Goal: Information Seeking & Learning: Learn about a topic

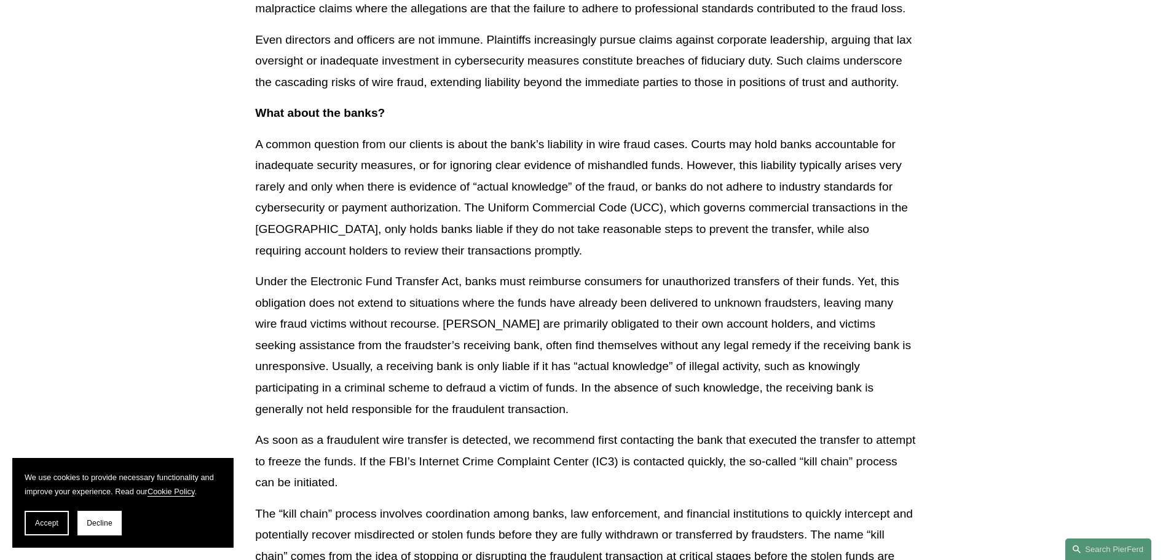
scroll to position [2135, 0]
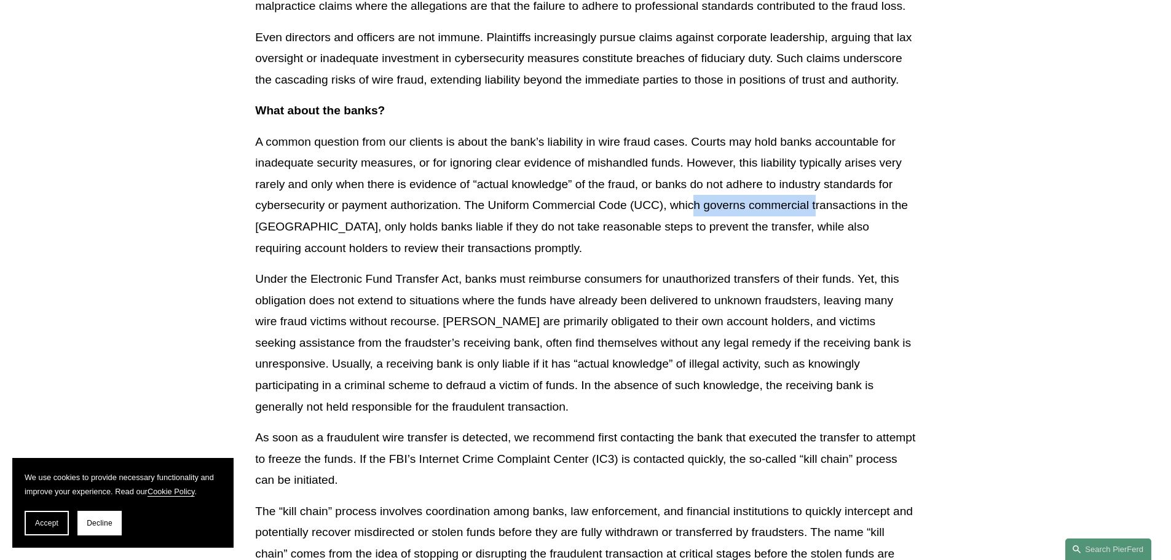
drag, startPoint x: 693, startPoint y: 205, endPoint x: 815, endPoint y: 216, distance: 122.8
click at [815, 216] on p "A common question from our clients is about the bank’s liability in wire fraud …" at bounding box center [585, 195] width 660 height 127
click at [857, 210] on p "A common question from our clients is about the bank’s liability in wire fraud …" at bounding box center [585, 195] width 660 height 127
drag, startPoint x: 360, startPoint y: 227, endPoint x: 441, endPoint y: 229, distance: 80.6
click at [441, 229] on p "A common question from our clients is about the bank’s liability in wire fraud …" at bounding box center [585, 195] width 660 height 127
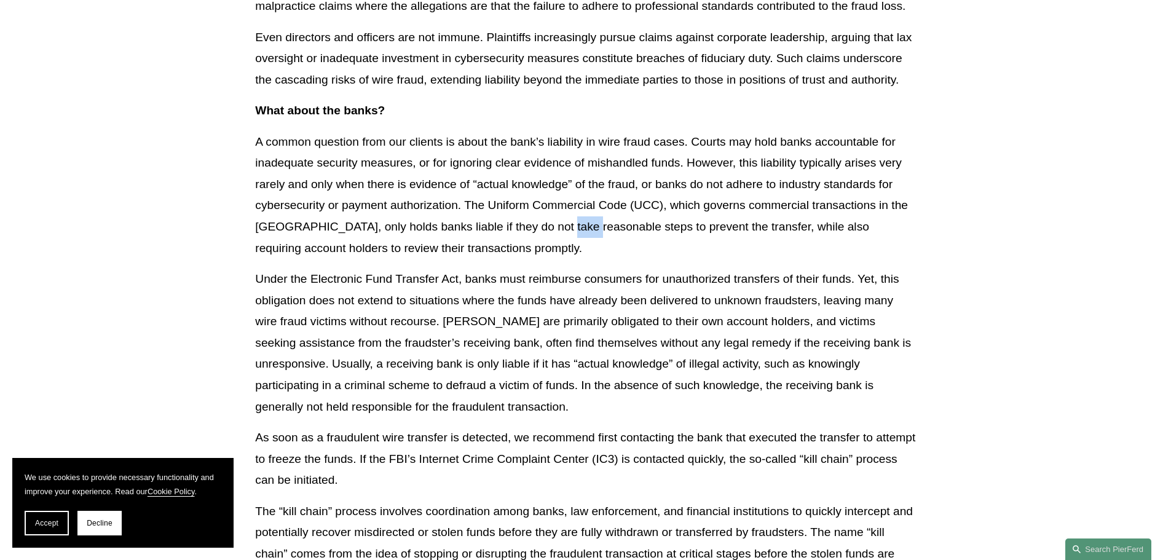
drag, startPoint x: 549, startPoint y: 227, endPoint x: 633, endPoint y: 223, distance: 83.7
click at [628, 224] on p "A common question from our clients is about the bank’s liability in wire fraud …" at bounding box center [585, 195] width 660 height 127
drag, startPoint x: 688, startPoint y: 226, endPoint x: 817, endPoint y: 234, distance: 128.7
click at [817, 234] on p "A common question from our clients is about the bank’s liability in wire fraud …" at bounding box center [585, 195] width 660 height 127
click at [846, 226] on p "A common question from our clients is about the bank’s liability in wire fraud …" at bounding box center [585, 195] width 660 height 127
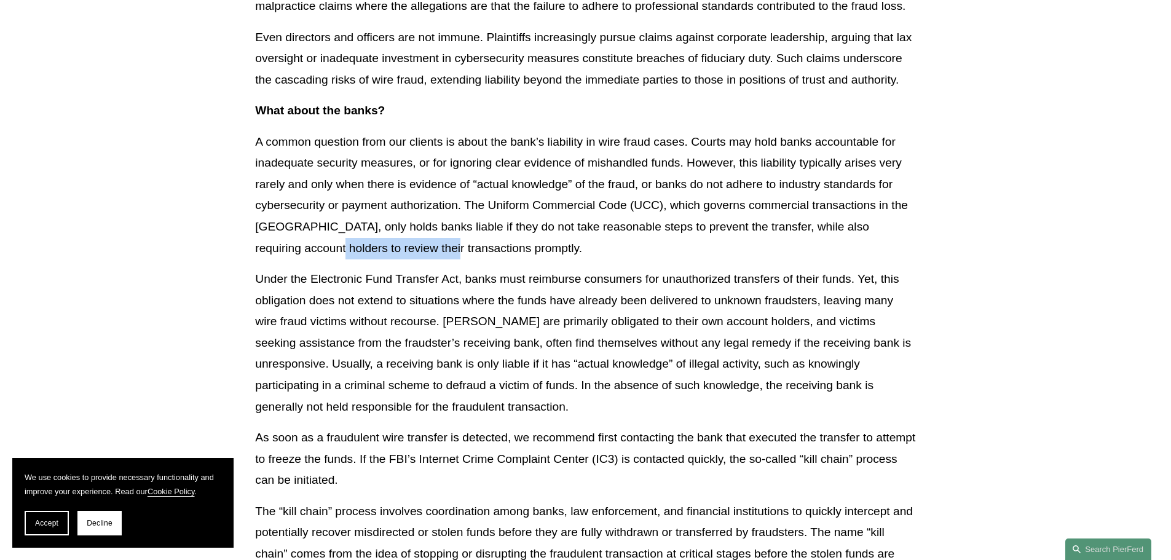
drag, startPoint x: 270, startPoint y: 248, endPoint x: 381, endPoint y: 248, distance: 110.6
click at [381, 248] on p "A common question from our clients is about the bank’s liability in wire fraud …" at bounding box center [585, 195] width 660 height 127
click at [421, 250] on p "A common question from our clients is about the bank’s liability in wire fraud …" at bounding box center [585, 195] width 660 height 127
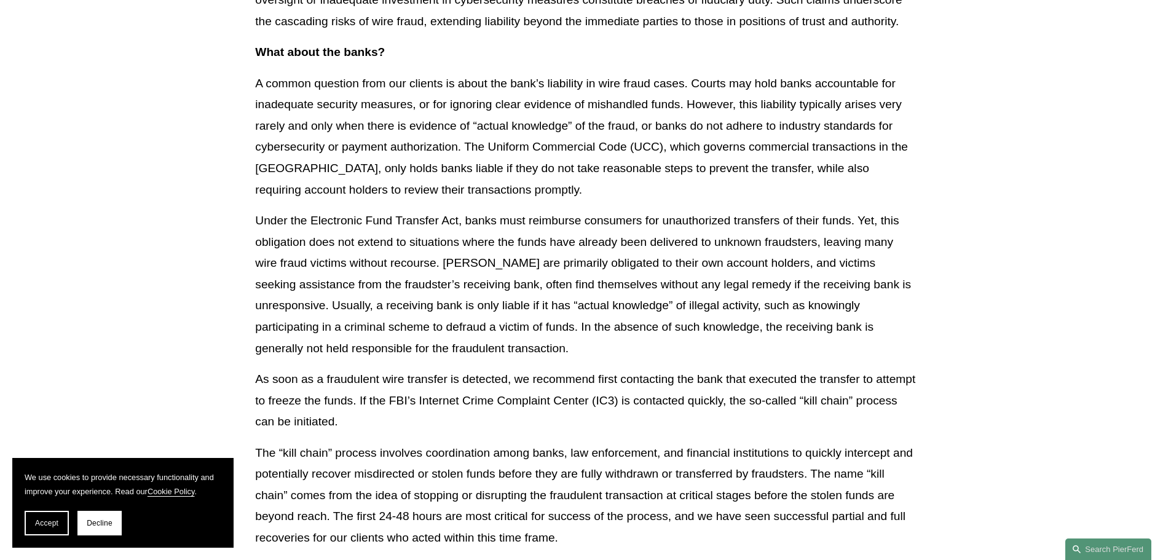
scroll to position [2196, 0]
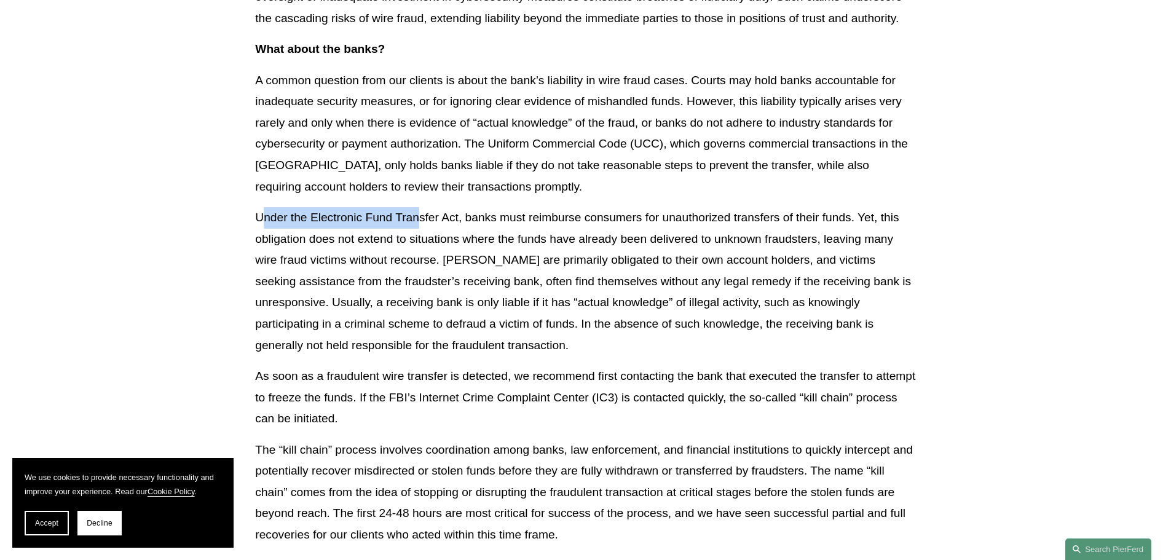
drag, startPoint x: 262, startPoint y: 217, endPoint x: 417, endPoint y: 218, distance: 154.3
click at [417, 218] on p "Under the Electronic Fund Transfer Act, banks must reimburse consumers for unau…" at bounding box center [585, 281] width 660 height 149
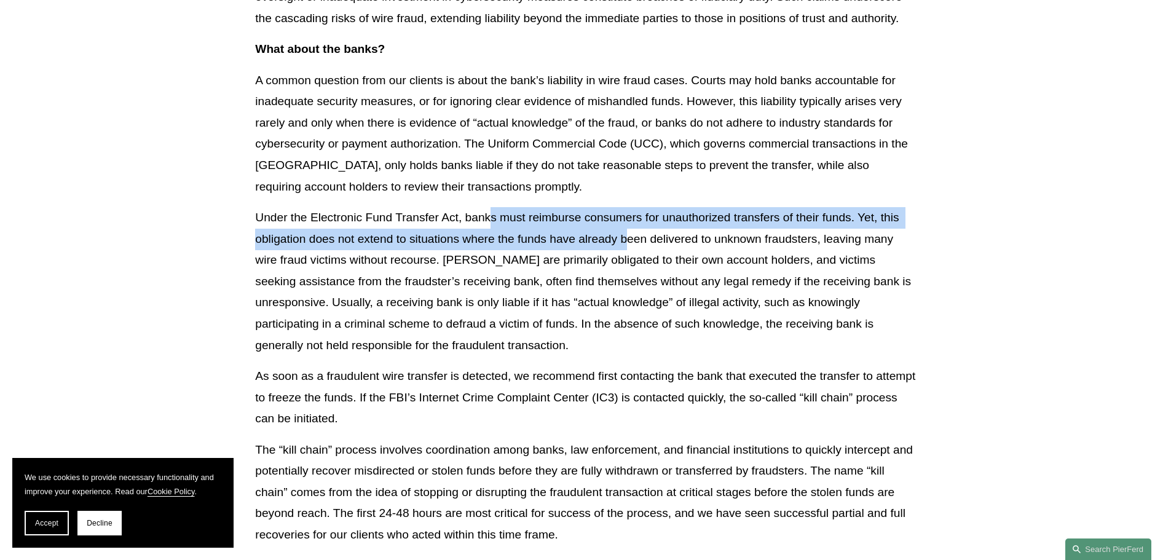
drag, startPoint x: 492, startPoint y: 221, endPoint x: 627, endPoint y: 230, distance: 135.5
click at [627, 230] on p "Under the Electronic Fund Transfer Act, banks must reimburse consumers for unau…" at bounding box center [585, 281] width 660 height 149
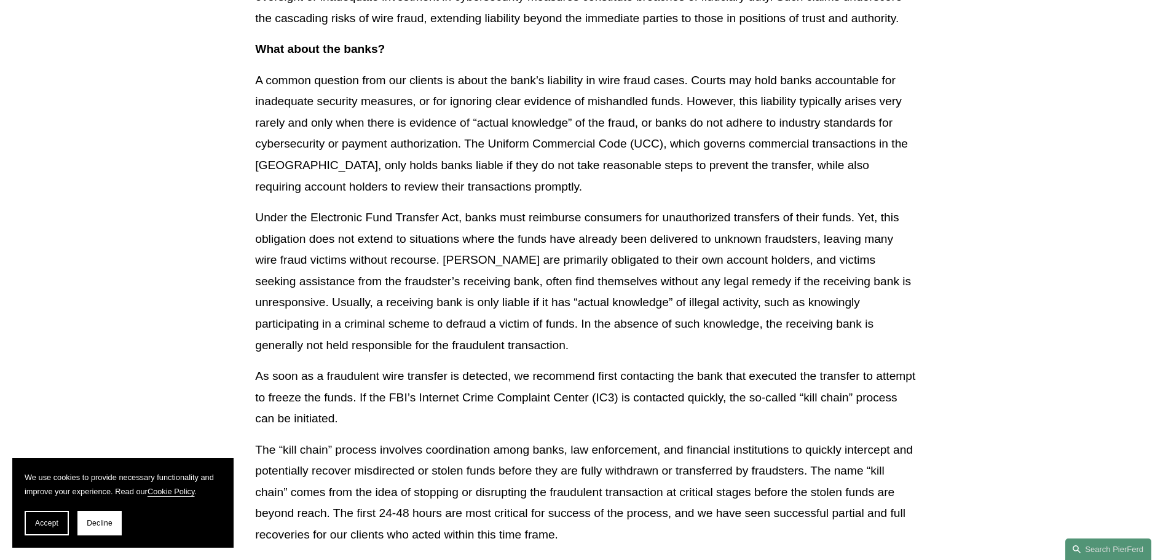
click at [660, 237] on p "Under the Electronic Fund Transfer Act, banks must reimburse consumers for unau…" at bounding box center [585, 281] width 660 height 149
drag, startPoint x: 494, startPoint y: 218, endPoint x: 750, endPoint y: 220, distance: 256.3
click at [750, 220] on p "Under the Electronic Fund Transfer Act, banks must reimburse consumers for unau…" at bounding box center [585, 281] width 660 height 149
drag, startPoint x: 800, startPoint y: 219, endPoint x: 856, endPoint y: 216, distance: 56.6
click at [856, 216] on p "Under the Electronic Fund Transfer Act, banks must reimburse consumers for unau…" at bounding box center [585, 281] width 660 height 149
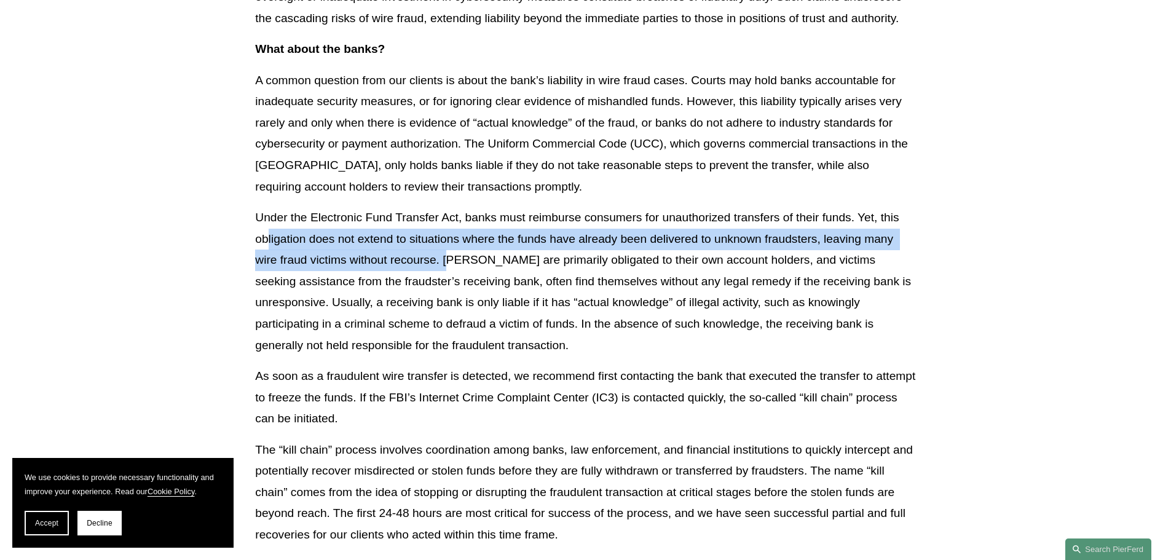
drag, startPoint x: 269, startPoint y: 240, endPoint x: 454, endPoint y: 251, distance: 184.7
click at [454, 251] on p "Under the Electronic Fund Transfer Act, banks must reimburse consumers for unau…" at bounding box center [585, 281] width 660 height 149
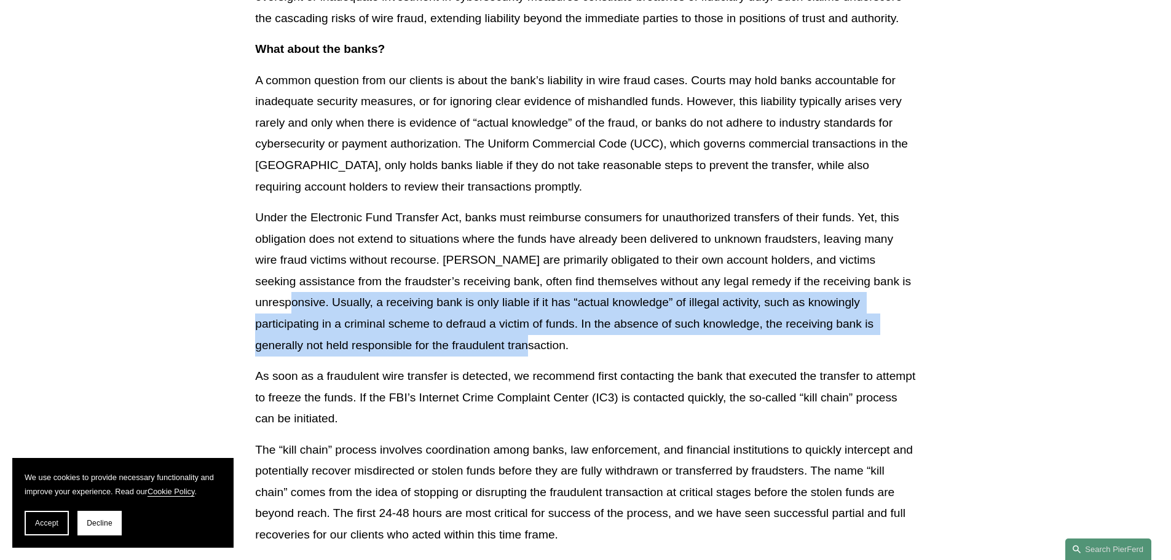
drag, startPoint x: 255, startPoint y: 304, endPoint x: 501, endPoint y: 351, distance: 250.4
click at [501, 351] on p "Under the Electronic Fund Transfer Act, banks must reimburse consumers for unau…" at bounding box center [585, 281] width 660 height 149
drag, startPoint x: 258, startPoint y: 301, endPoint x: 498, endPoint y: 353, distance: 246.4
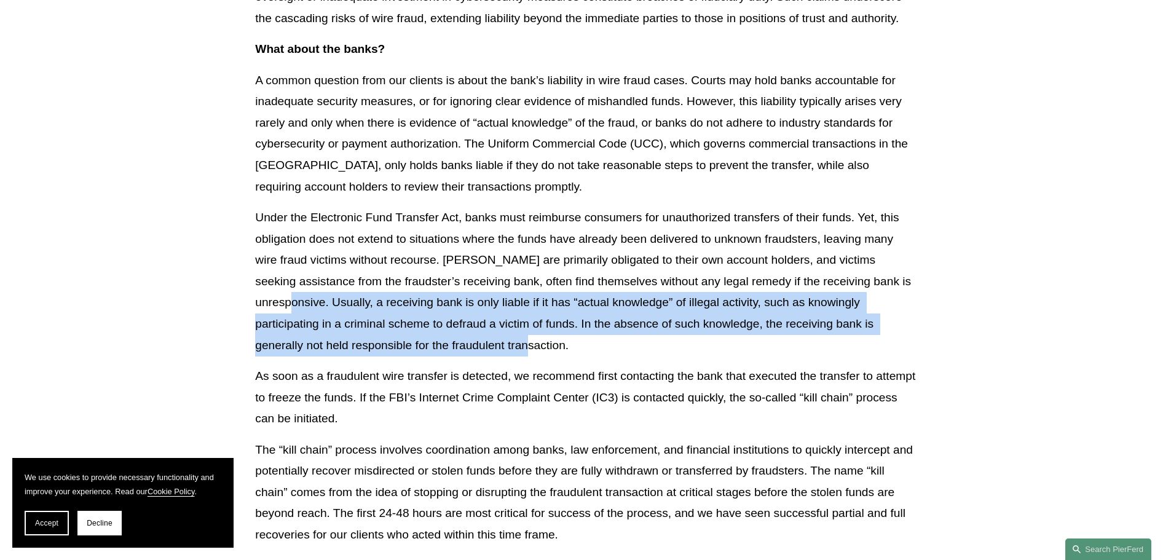
click at [498, 353] on p "Under the Electronic Fund Transfer Act, banks must reimburse consumers for unau…" at bounding box center [585, 281] width 660 height 149
click at [501, 352] on p "Under the Electronic Fund Transfer Act, banks must reimburse consumers for unau…" at bounding box center [585, 281] width 660 height 149
drag, startPoint x: 256, startPoint y: 303, endPoint x: 484, endPoint y: 349, distance: 232.0
click at [484, 349] on p "Under the Electronic Fund Transfer Act, banks must reimburse consumers for unau…" at bounding box center [585, 281] width 660 height 149
click at [519, 352] on p "Under the Electronic Fund Transfer Act, banks must reimburse consumers for unau…" at bounding box center [585, 281] width 660 height 149
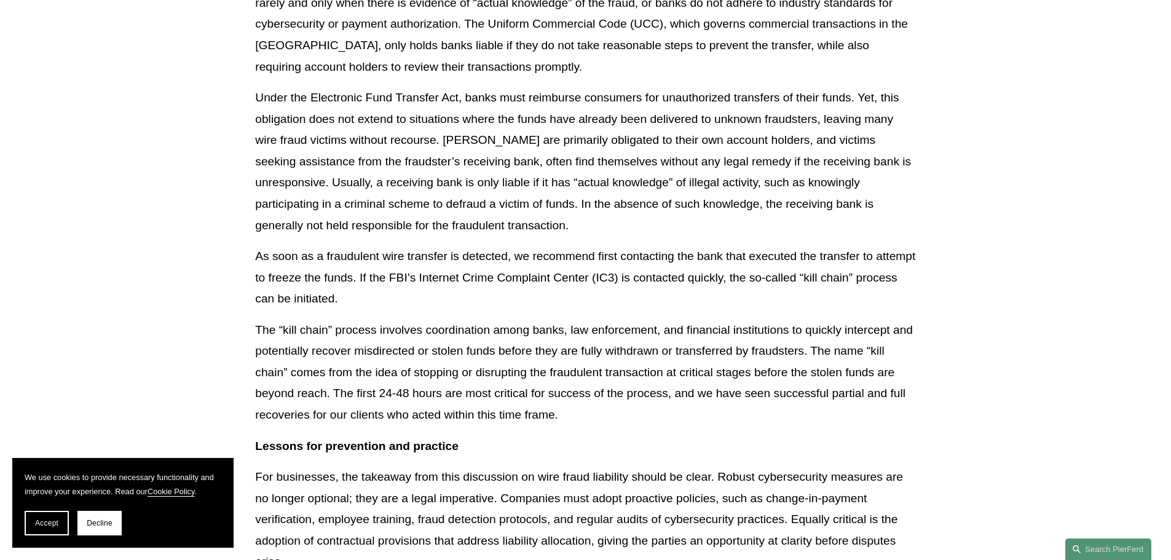
scroll to position [2319, 0]
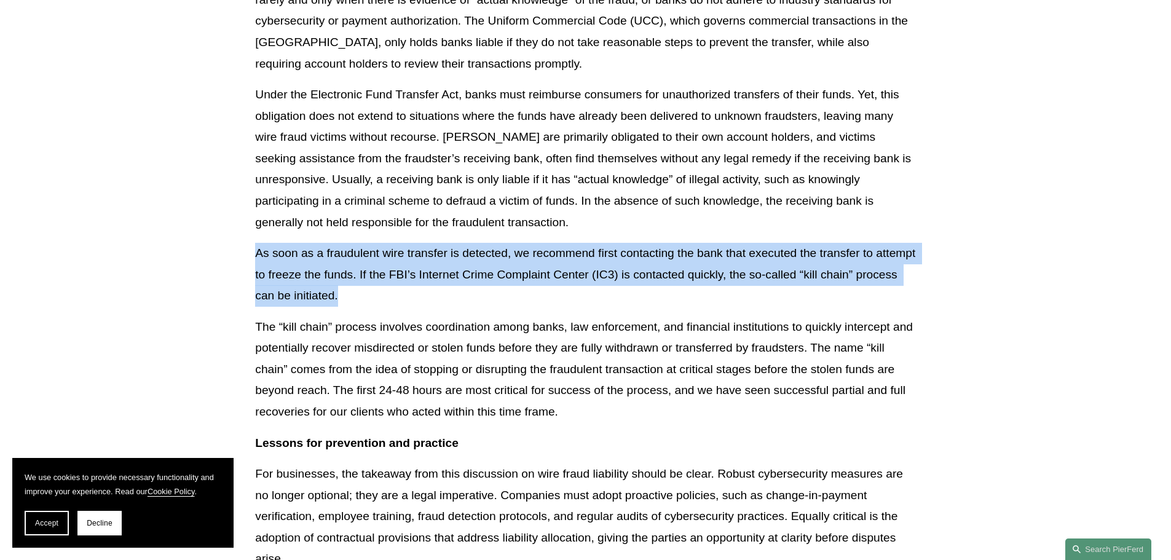
drag, startPoint x: 258, startPoint y: 254, endPoint x: 404, endPoint y: 293, distance: 151.3
click at [404, 293] on p "As soon as a fraudulent wire transfer is detected, we recommend first contactin…" at bounding box center [585, 275] width 660 height 64
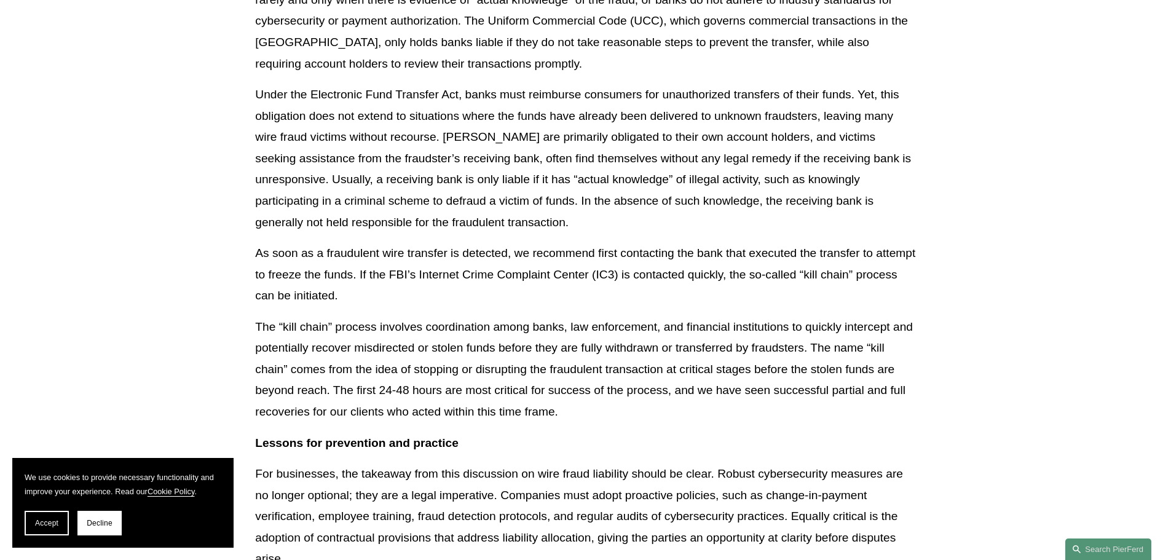
drag, startPoint x: 259, startPoint y: 256, endPoint x: 362, endPoint y: 253, distance: 103.3
click at [362, 253] on p "As soon as a fraudulent wire transfer is detected, we recommend first contactin…" at bounding box center [585, 275] width 660 height 64
click at [410, 250] on p "As soon as a fraudulent wire transfer is detected, we recommend first contactin…" at bounding box center [585, 275] width 660 height 64
drag, startPoint x: 384, startPoint y: 252, endPoint x: 508, endPoint y: 263, distance: 124.6
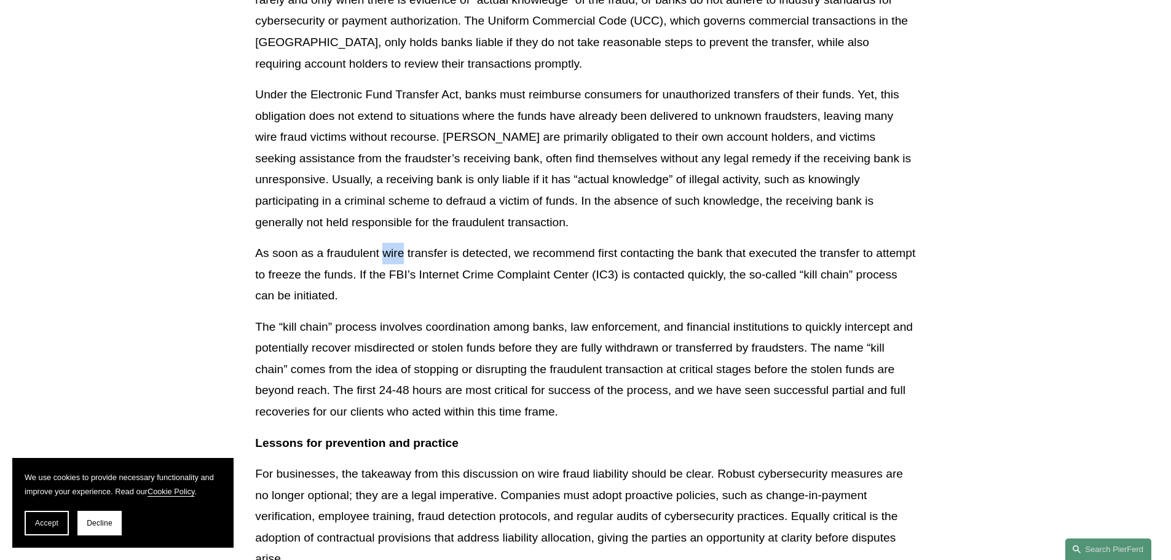
click at [508, 263] on p "As soon as a fraudulent wire transfer is detected, we recommend first contactin…" at bounding box center [585, 275] width 660 height 64
drag, startPoint x: 528, startPoint y: 256, endPoint x: 643, endPoint y: 255, distance: 115.6
click at [643, 255] on p "As soon as a fraudulent wire transfer is detected, we recommend first contactin…" at bounding box center [585, 275] width 660 height 64
drag, startPoint x: 674, startPoint y: 255, endPoint x: 734, endPoint y: 255, distance: 59.6
click at [734, 255] on p "As soon as a fraudulent wire transfer is detected, we recommend first contactin…" at bounding box center [585, 275] width 660 height 64
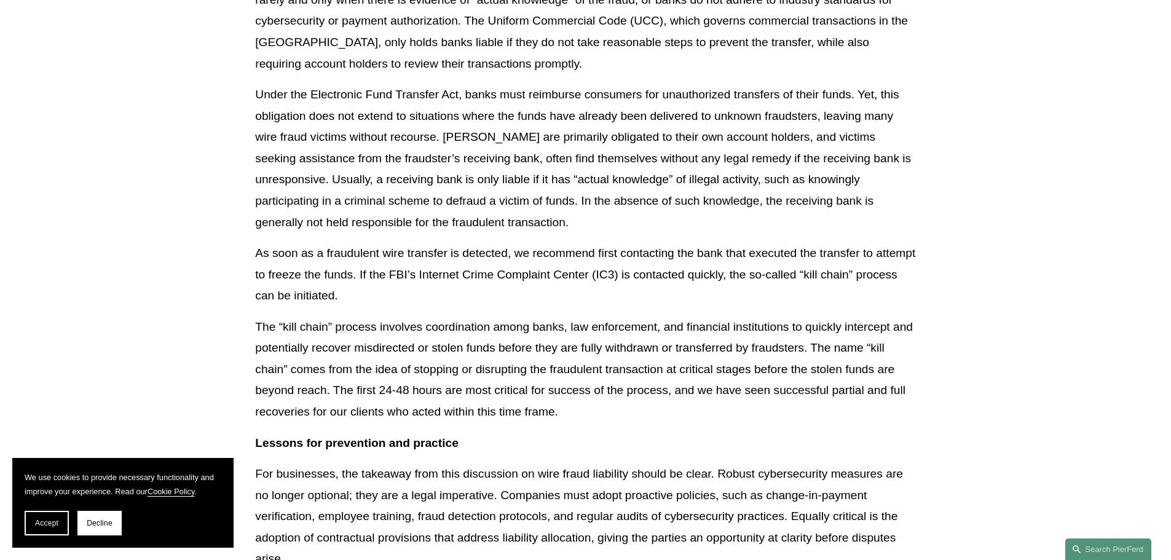
drag, startPoint x: 766, startPoint y: 254, endPoint x: 922, endPoint y: 275, distance: 157.4
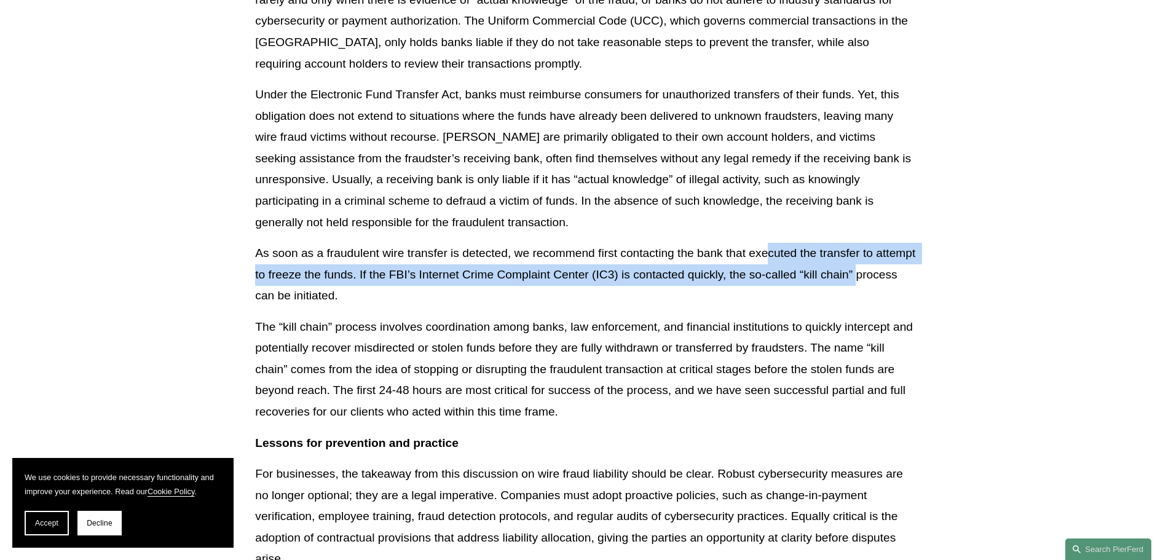
click at [326, 295] on p "As soon as a fraudulent wire transfer is detected, we recommend first contactin…" at bounding box center [585, 275] width 660 height 64
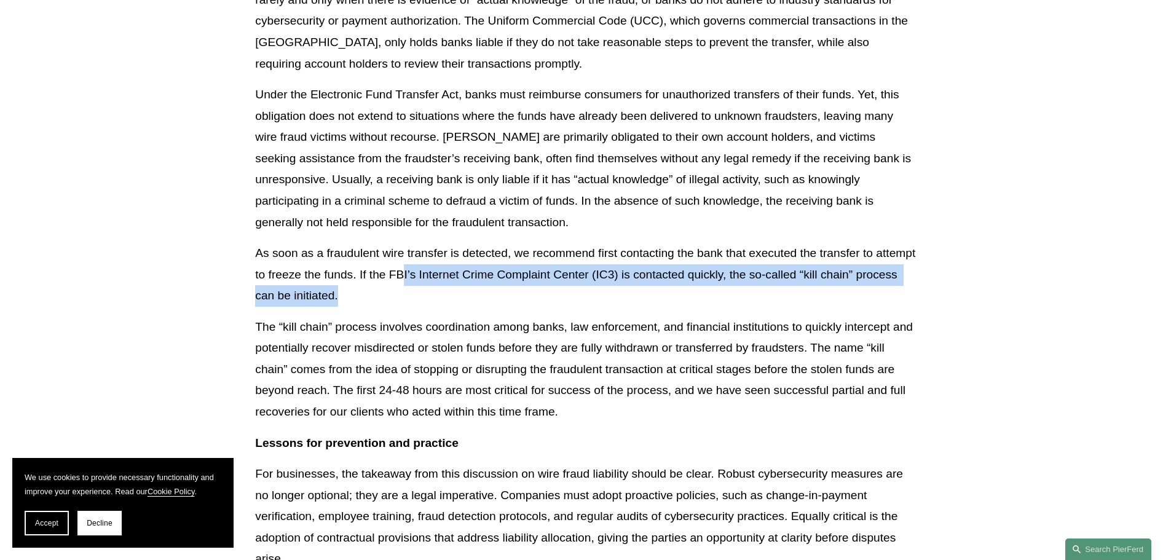
drag, startPoint x: 451, startPoint y: 283, endPoint x: 665, endPoint y: 293, distance: 214.1
click at [658, 293] on p "As soon as a fraudulent wire transfer is detected, we recommend first contactin…" at bounding box center [585, 275] width 660 height 64
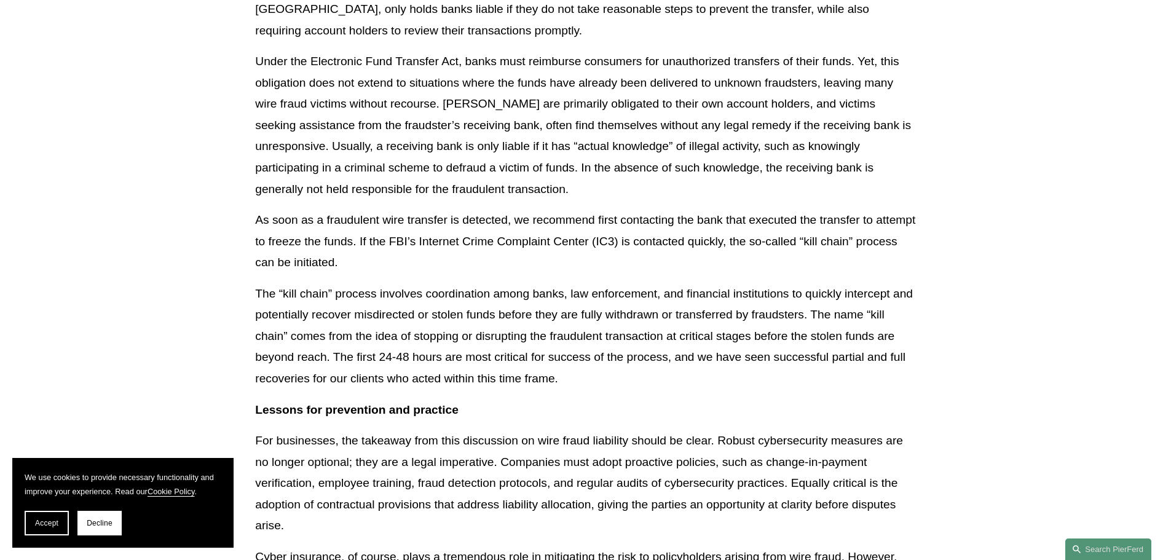
scroll to position [2380, 0]
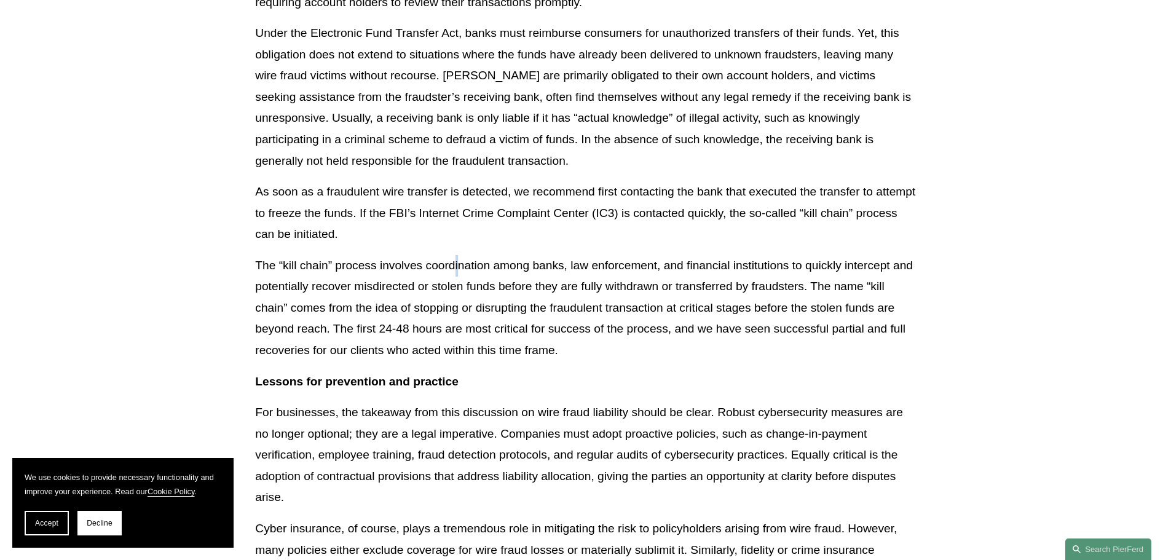
drag, startPoint x: 457, startPoint y: 263, endPoint x: 747, endPoint y: 300, distance: 293.0
click at [747, 300] on p "The “kill chain” process involves coordination among banks, law enforcement, an…" at bounding box center [585, 308] width 660 height 106
click at [780, 310] on p "The “kill chain” process involves coordination among banks, law enforcement, an…" at bounding box center [585, 308] width 660 height 106
drag, startPoint x: 801, startPoint y: 268, endPoint x: 823, endPoint y: 268, distance: 22.1
click at [822, 268] on p "The “kill chain” process involves coordination among banks, law enforcement, an…" at bounding box center [585, 308] width 660 height 106
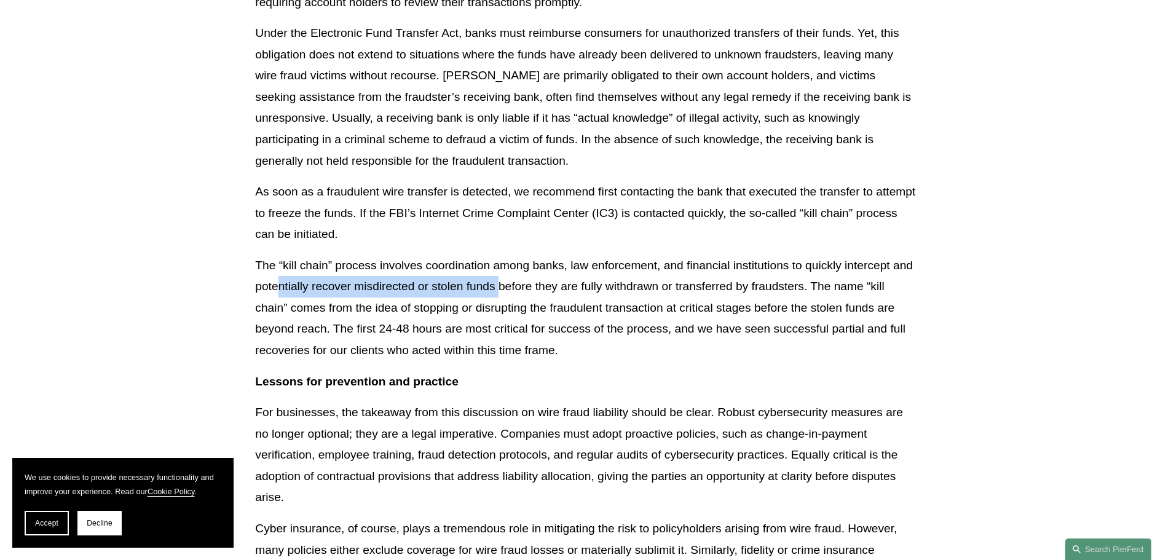
drag, startPoint x: 280, startPoint y: 288, endPoint x: 500, endPoint y: 289, distance: 220.0
click at [500, 289] on p "The “kill chain” process involves coordination among banks, law enforcement, an…" at bounding box center [585, 308] width 660 height 106
drag, startPoint x: 575, startPoint y: 289, endPoint x: 653, endPoint y: 296, distance: 77.7
click at [653, 296] on p "The “kill chain” process involves coordination among banks, law enforcement, an…" at bounding box center [585, 308] width 660 height 106
drag, startPoint x: 723, startPoint y: 288, endPoint x: 796, endPoint y: 293, distance: 73.3
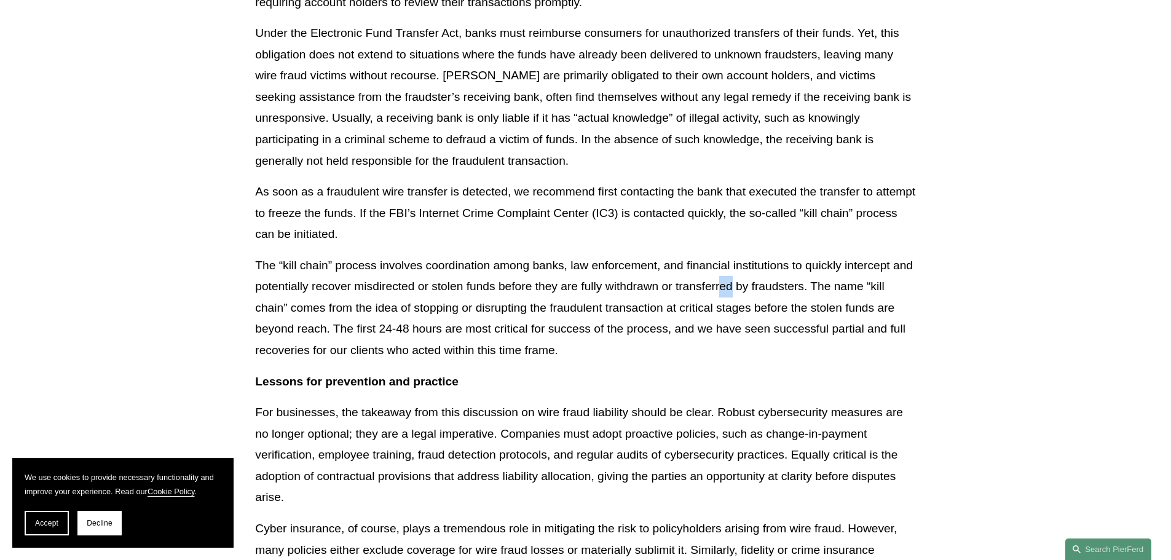
click at [793, 293] on p "The “kill chain” process involves coordination among banks, law enforcement, an…" at bounding box center [585, 308] width 660 height 106
drag, startPoint x: 824, startPoint y: 291, endPoint x: 820, endPoint y: 296, distance: 6.5
click at [839, 291] on p "The “kill chain” process involves coordination among banks, law enforcement, an…" at bounding box center [585, 308] width 660 height 106
drag, startPoint x: 393, startPoint y: 317, endPoint x: 484, endPoint y: 321, distance: 91.7
click at [484, 321] on p "The “kill chain” process involves coordination among banks, law enforcement, an…" at bounding box center [585, 308] width 660 height 106
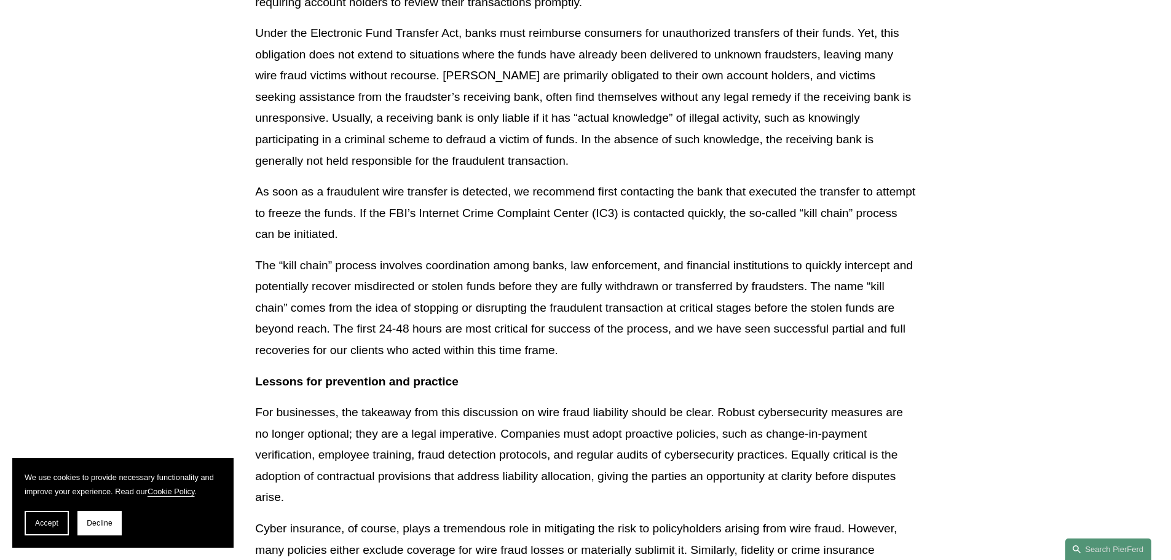
click at [543, 328] on p "The “kill chain” process involves coordination among banks, law enforcement, an…" at bounding box center [585, 308] width 660 height 106
drag, startPoint x: 771, startPoint y: 347, endPoint x: 859, endPoint y: 352, distance: 88.0
click at [854, 352] on p "The “kill chain” process involves coordination among banks, law enforcement, an…" at bounding box center [585, 308] width 660 height 106
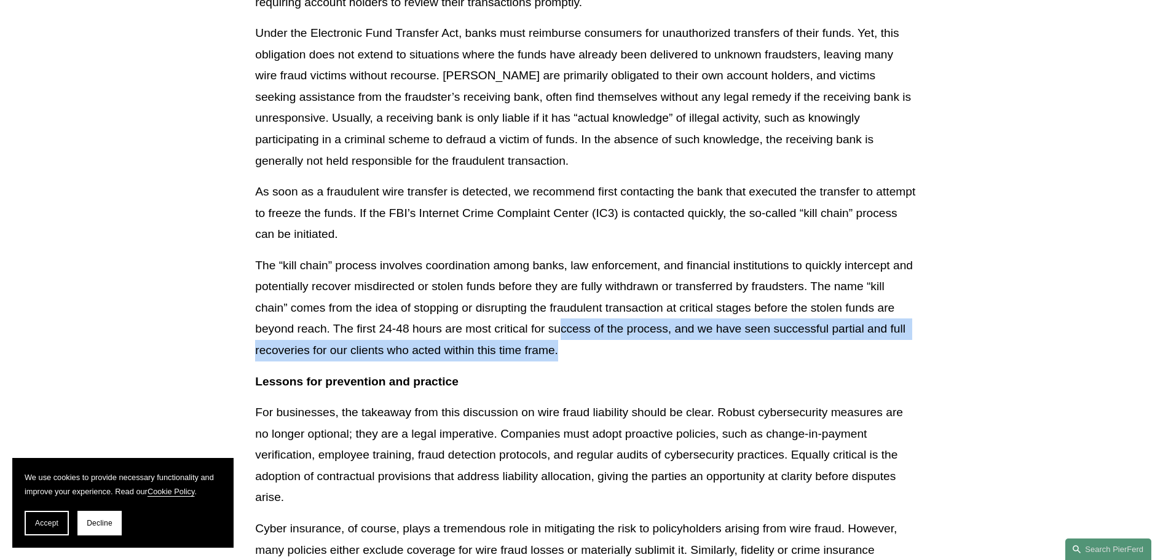
click at [582, 355] on p "The “kill chain” process involves coordination among banks, law enforcement, an…" at bounding box center [585, 308] width 660 height 106
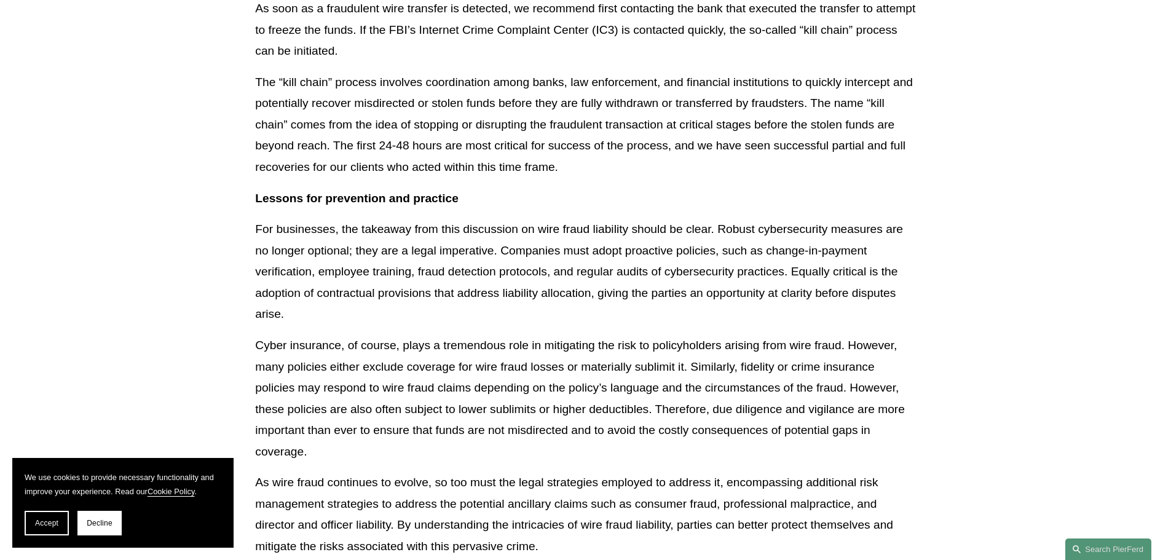
scroll to position [2565, 0]
click at [48, 527] on span "Accept" at bounding box center [46, 523] width 23 height 9
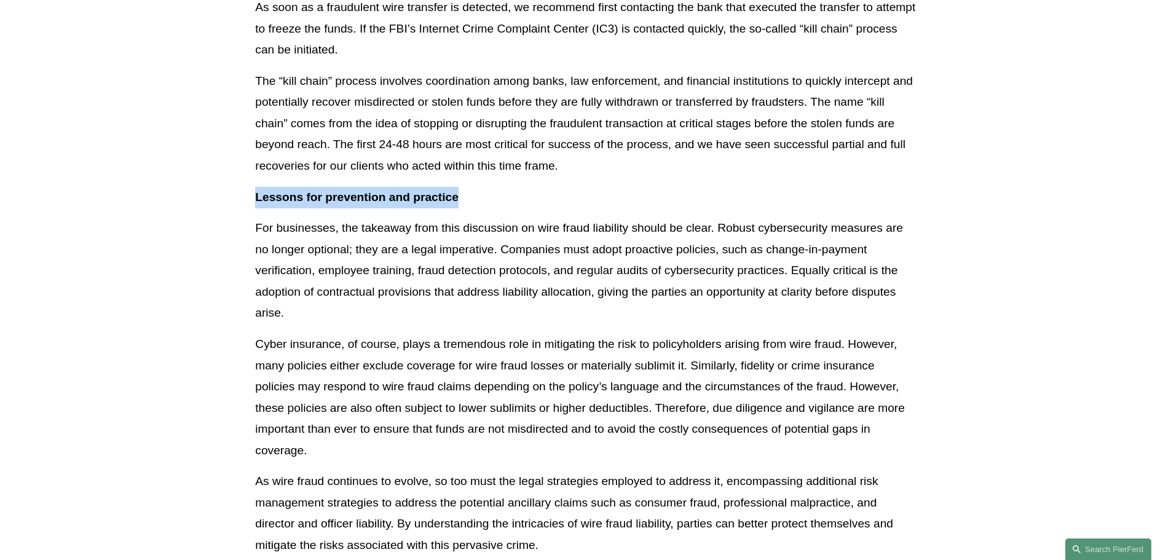
drag, startPoint x: 256, startPoint y: 195, endPoint x: 465, endPoint y: 201, distance: 208.4
click at [465, 201] on p "Lessons for prevention and practice" at bounding box center [585, 198] width 660 height 22
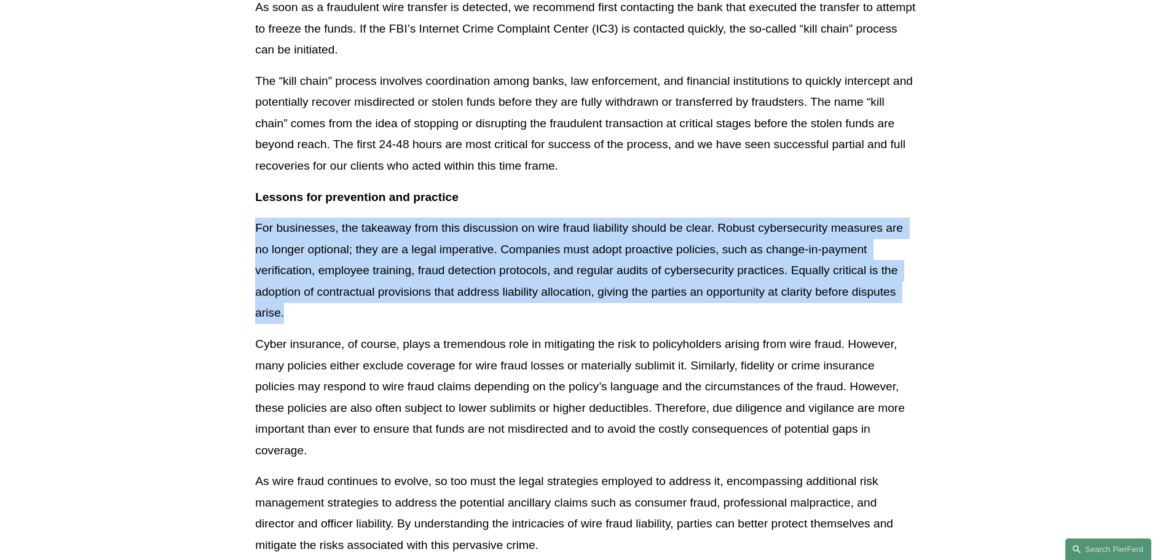
drag, startPoint x: 257, startPoint y: 229, endPoint x: 286, endPoint y: 315, distance: 91.0
click at [286, 315] on p "For businesses, the takeaway from this discussion on wire fraud liability shoul…" at bounding box center [585, 271] width 660 height 106
click at [292, 314] on p "For businesses, the takeaway from this discussion on wire fraud liability shoul…" at bounding box center [585, 271] width 660 height 106
drag, startPoint x: 257, startPoint y: 226, endPoint x: 305, endPoint y: 313, distance: 99.9
click at [305, 313] on p "For businesses, the takeaway from this discussion on wire fraud liability shoul…" at bounding box center [585, 271] width 660 height 106
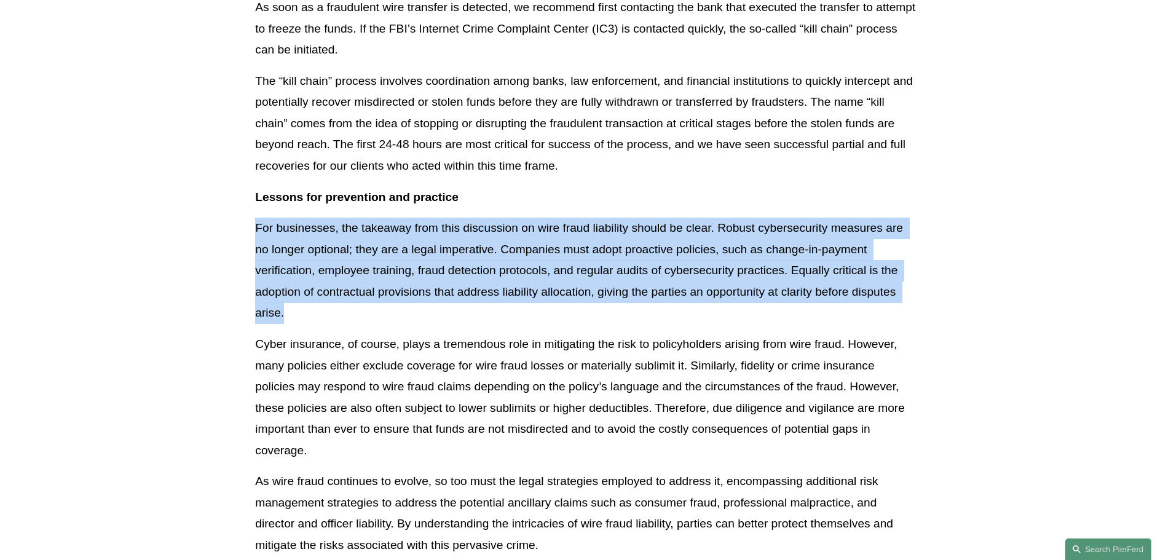
click at [307, 315] on p "For businesses, the takeaway from this discussion on wire fraud liability shoul…" at bounding box center [585, 271] width 660 height 106
drag, startPoint x: 257, startPoint y: 228, endPoint x: 290, endPoint y: 321, distance: 99.1
click at [290, 321] on p "For businesses, the takeaway from this discussion on wire fraud liability shoul…" at bounding box center [585, 271] width 660 height 106
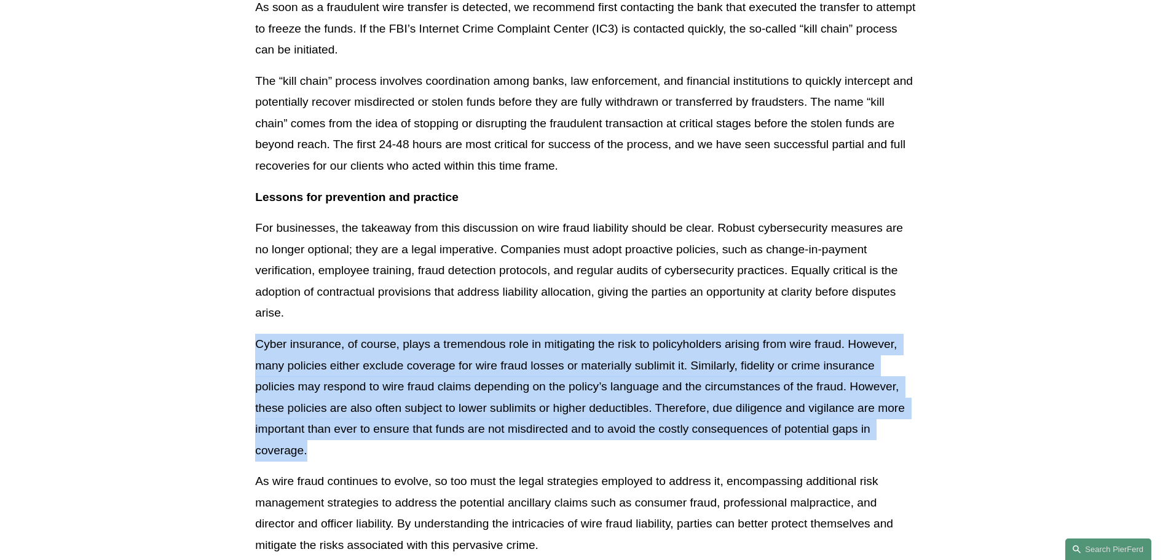
drag, startPoint x: 258, startPoint y: 342, endPoint x: 323, endPoint y: 455, distance: 130.2
click at [323, 455] on p "Cyber insurance, of course, plays a tremendous role in mitigating the risk to p…" at bounding box center [585, 397] width 660 height 127
click at [335, 457] on p "Cyber insurance, of course, plays a tremendous role in mitigating the risk to p…" at bounding box center [585, 397] width 660 height 127
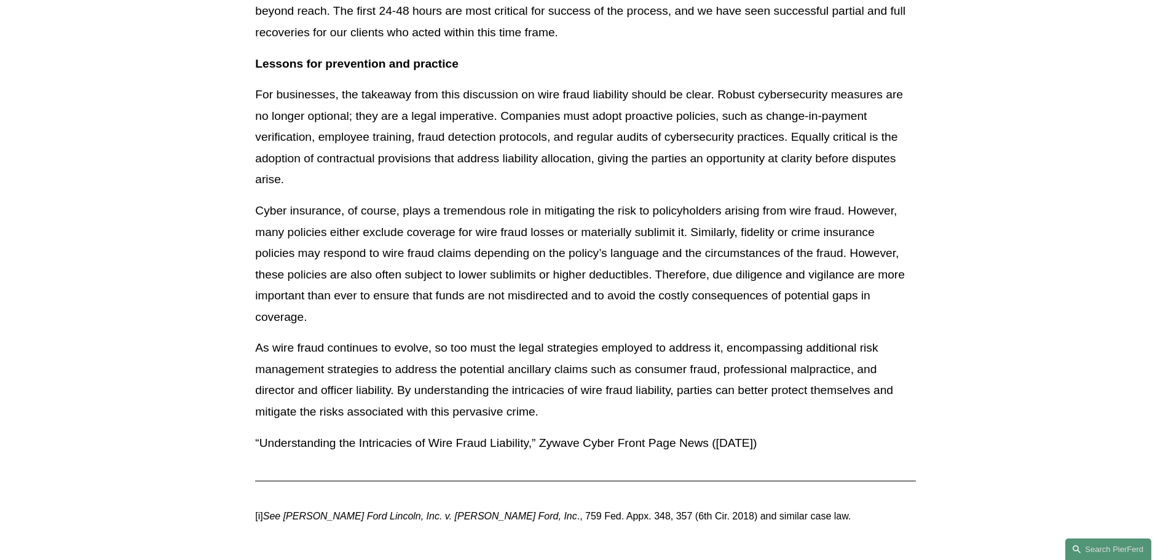
scroll to position [2749, 0]
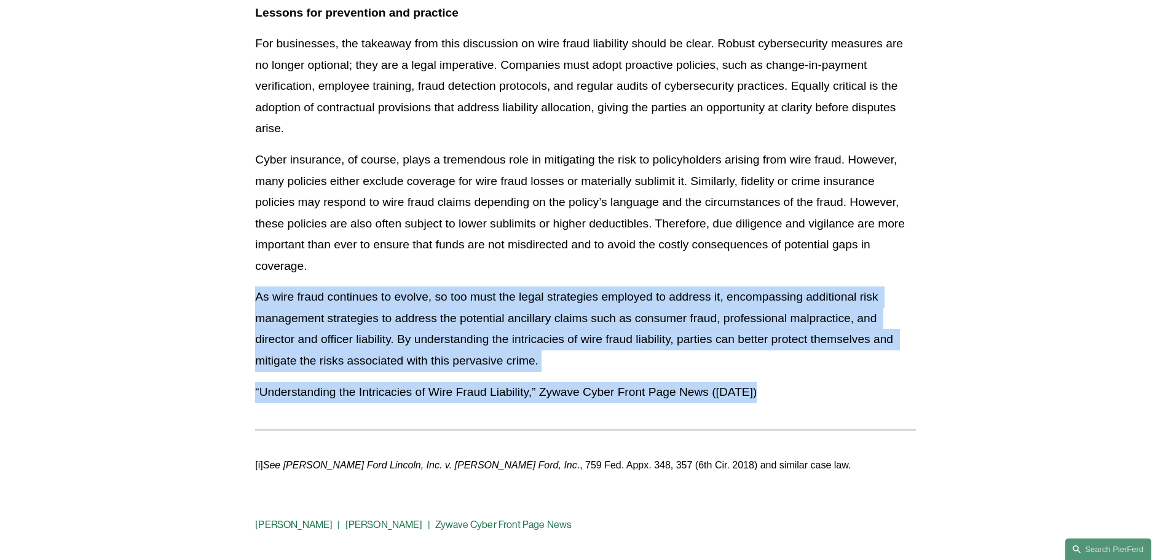
drag, startPoint x: 256, startPoint y: 296, endPoint x: 838, endPoint y: 419, distance: 594.9
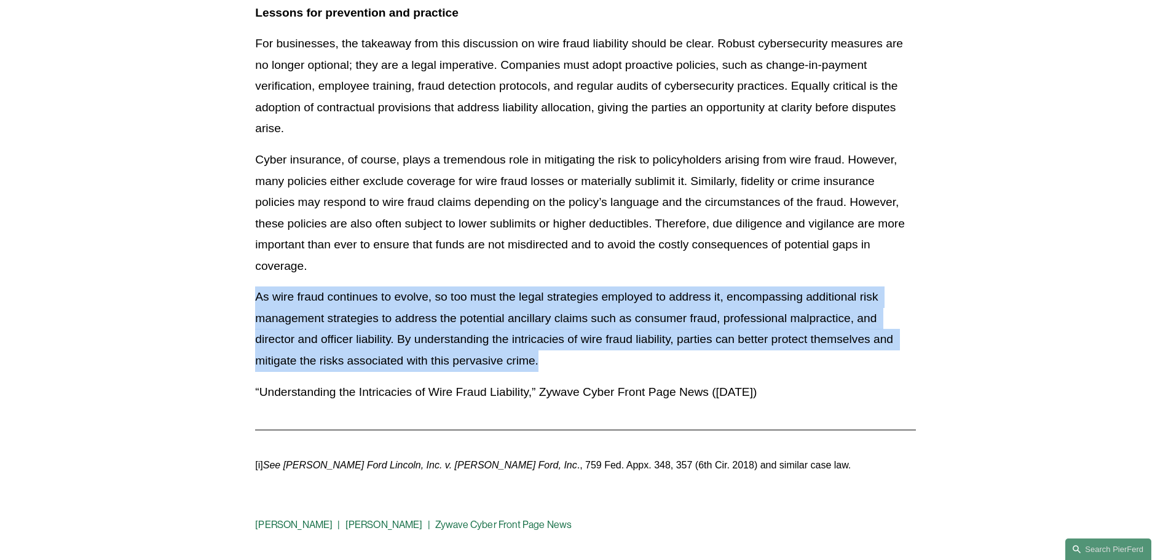
drag, startPoint x: 256, startPoint y: 297, endPoint x: 561, endPoint y: 369, distance: 312.8
click at [561, 369] on p "As wire fraud continues to evolve, so too must the legal strategies employed to…" at bounding box center [585, 328] width 660 height 85
click at [569, 368] on p "As wire fraud continues to evolve, so too must the legal strategies employed to…" at bounding box center [585, 328] width 660 height 85
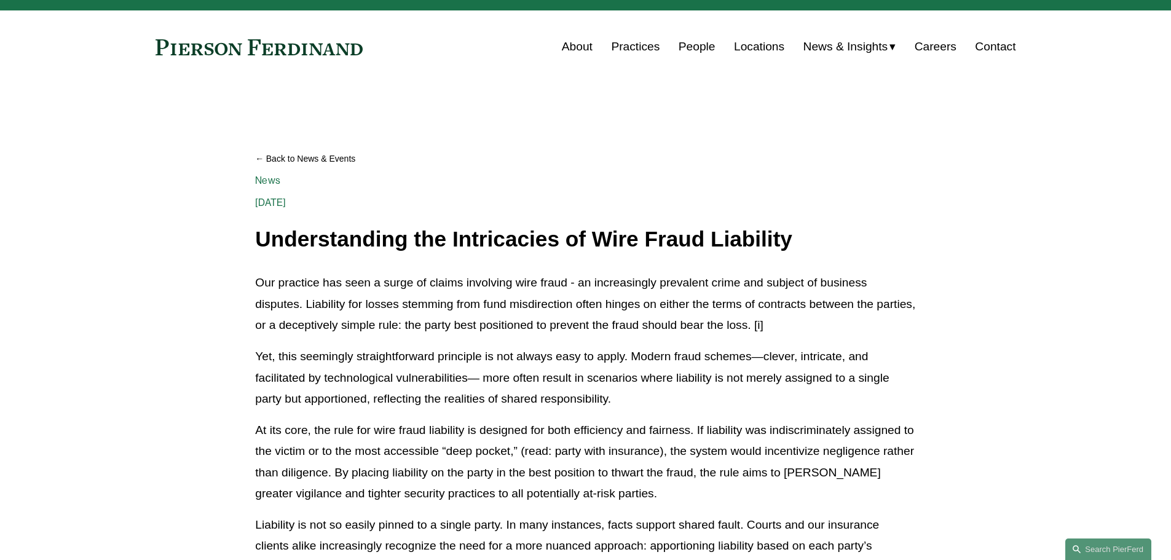
scroll to position [0, 0]
